Goal: Task Accomplishment & Management: Use online tool/utility

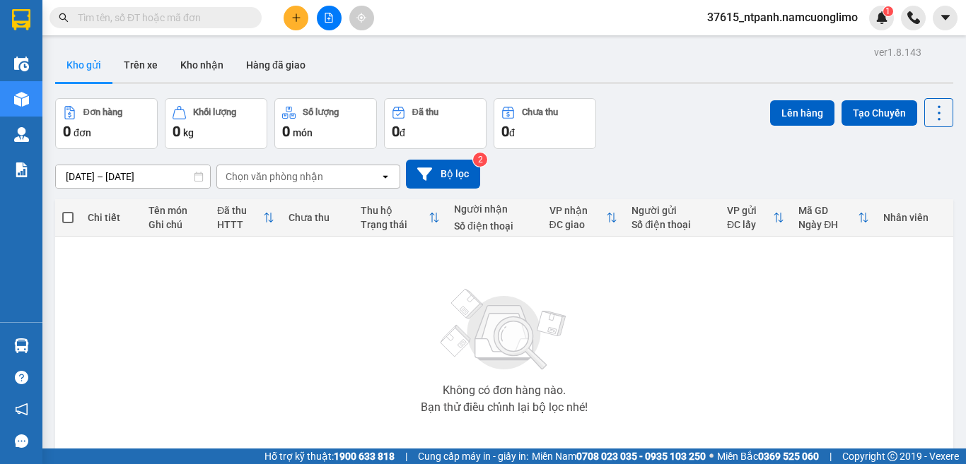
click at [848, 18] on span "37615_ntpanh.namcuonglimo" at bounding box center [782, 17] width 173 height 18
click at [750, 46] on span "Đăng xuất" at bounding box center [788, 44] width 144 height 16
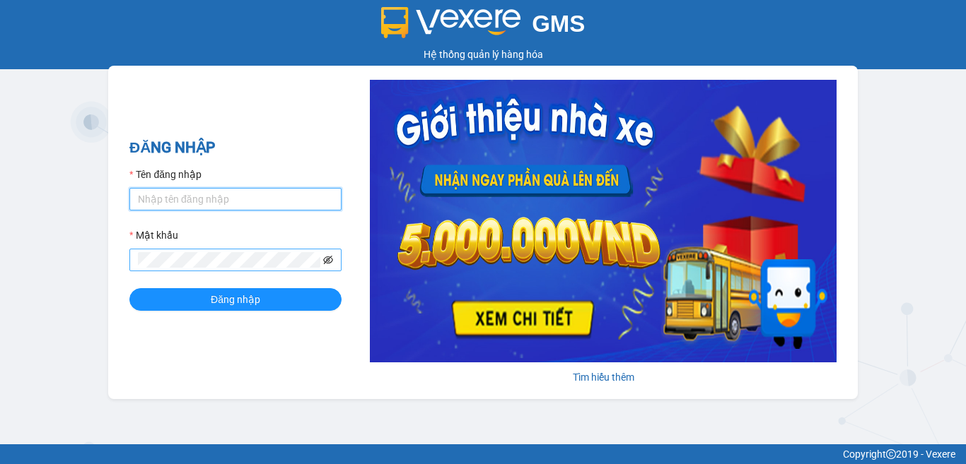
type input "ntpanh.namcuonglimo"
click at [327, 261] on icon "eye-invisible" at bounding box center [328, 260] width 10 height 10
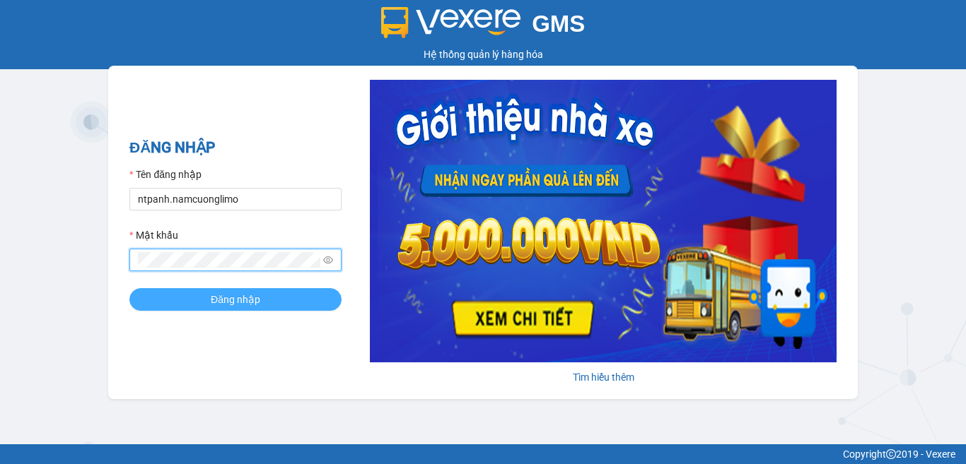
click at [309, 298] on button "Đăng nhập" at bounding box center [235, 299] width 212 height 23
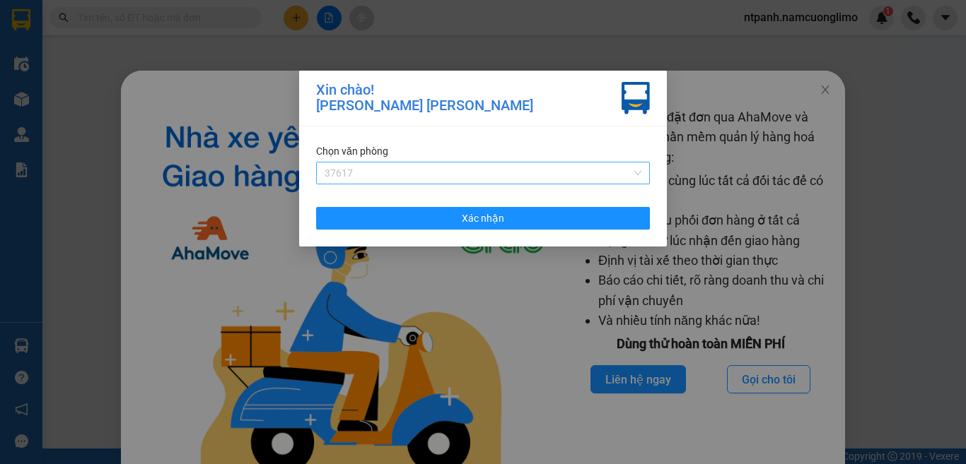
click at [597, 168] on span "37617" at bounding box center [482, 173] width 317 height 21
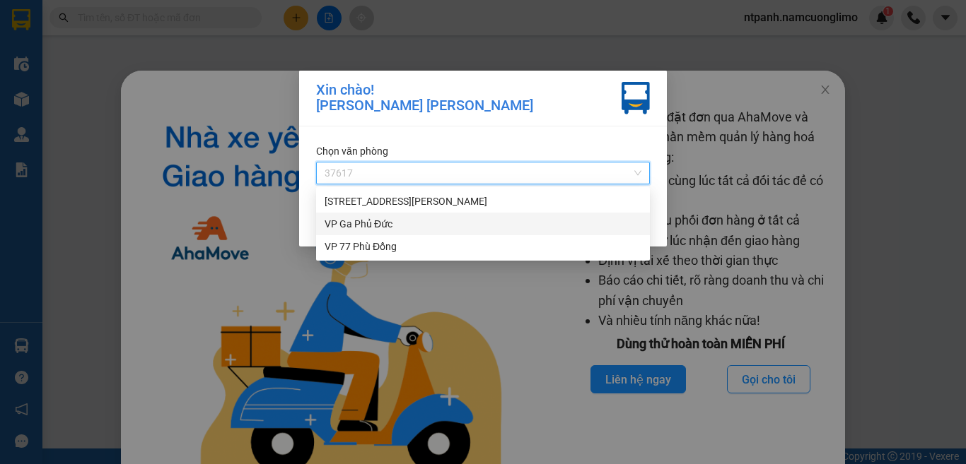
click at [364, 228] on div "VP Ga Phủ Đức" at bounding box center [482, 224] width 317 height 16
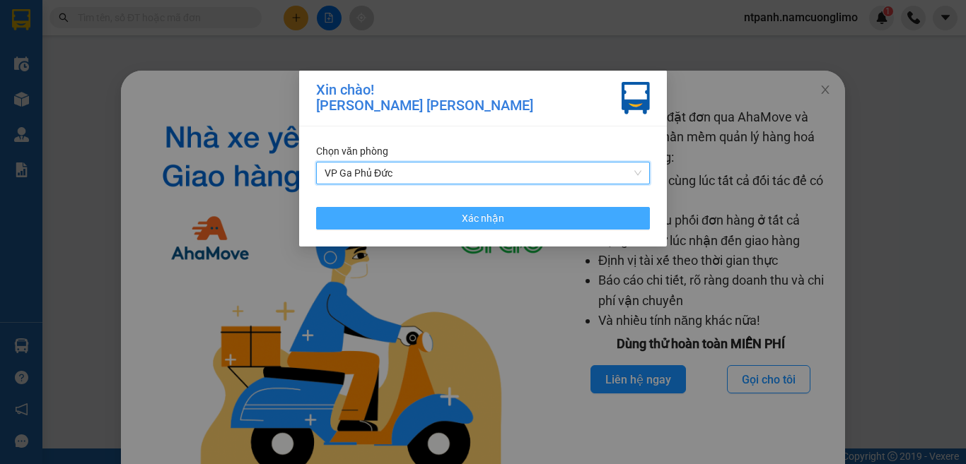
click at [554, 213] on button "Xác nhận" at bounding box center [483, 218] width 334 height 23
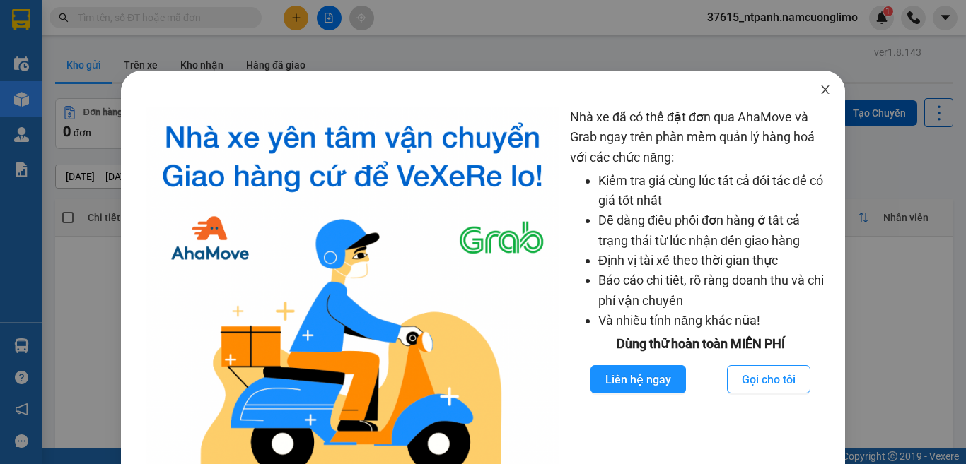
click at [819, 86] on icon "close" at bounding box center [824, 89] width 11 height 11
